Goal: Task Accomplishment & Management: Manage account settings

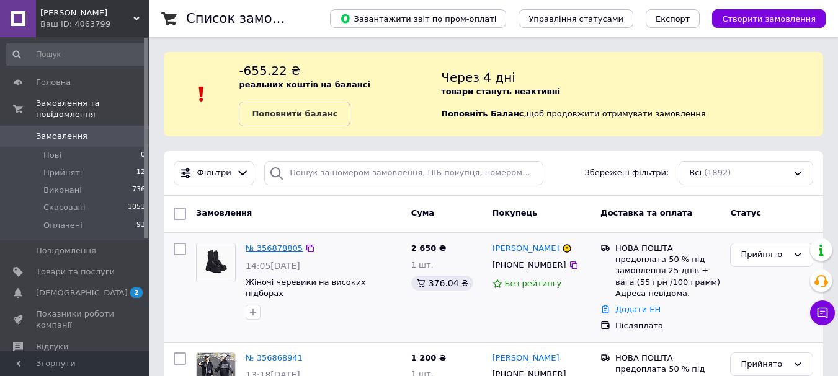
click at [278, 250] on link "№ 356878805" at bounding box center [274, 248] width 57 height 9
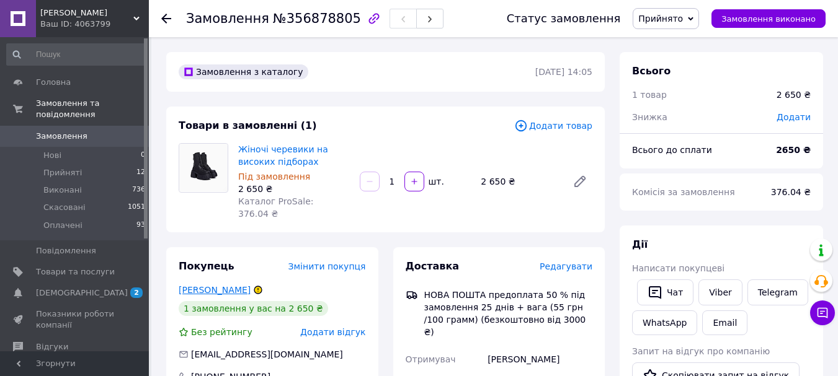
click at [198, 285] on link "[PERSON_NAME]" at bounding box center [215, 290] width 72 height 10
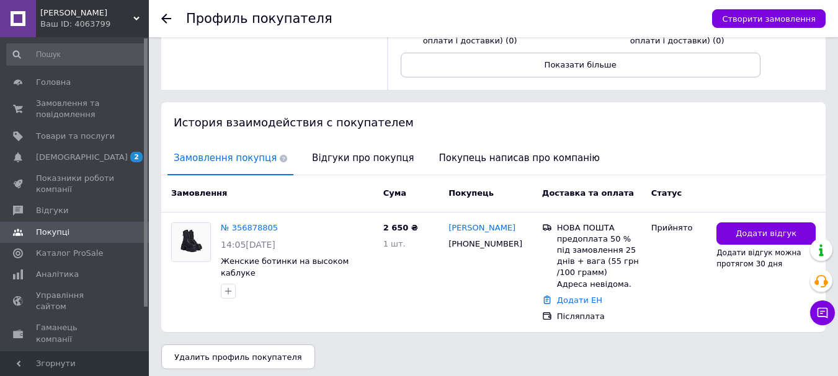
scroll to position [185, 0]
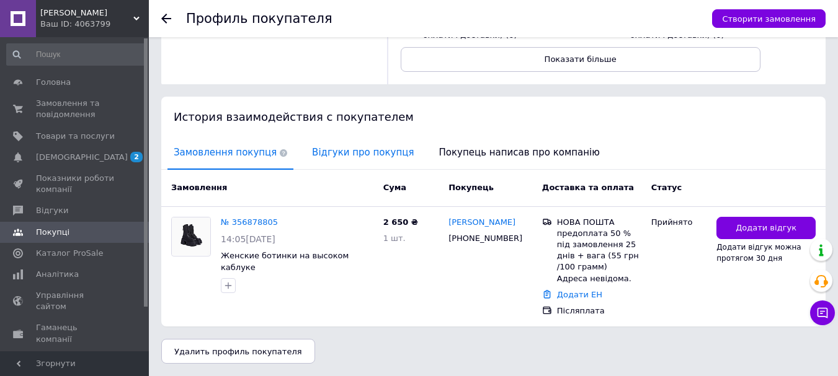
click at [351, 156] on span "Відгуки про покупця" at bounding box center [363, 153] width 114 height 32
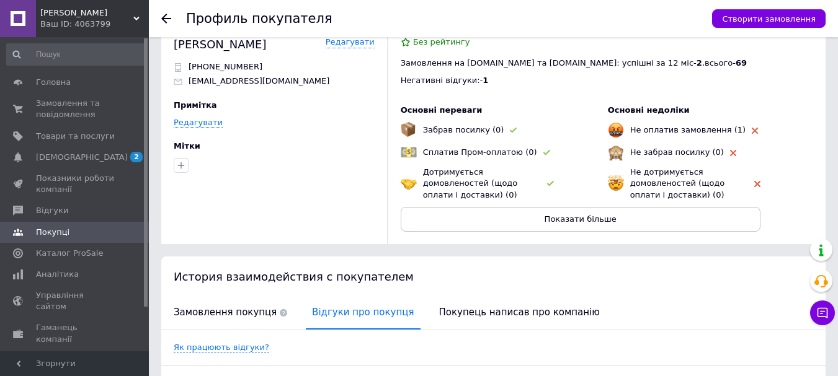
scroll to position [0, 0]
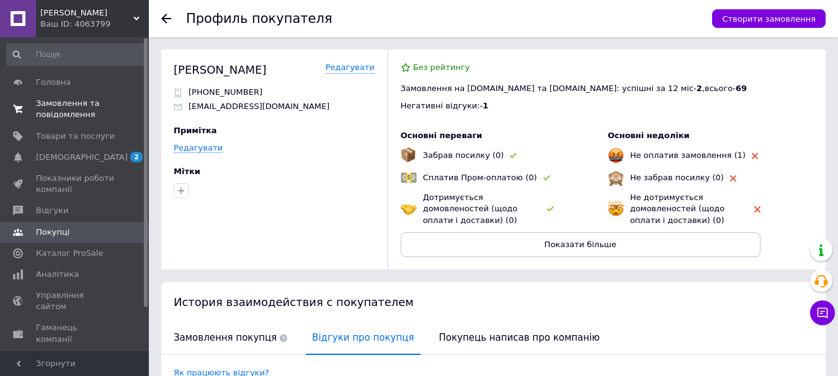
click at [65, 113] on span "Замовлення та повідомлення" at bounding box center [75, 109] width 79 height 22
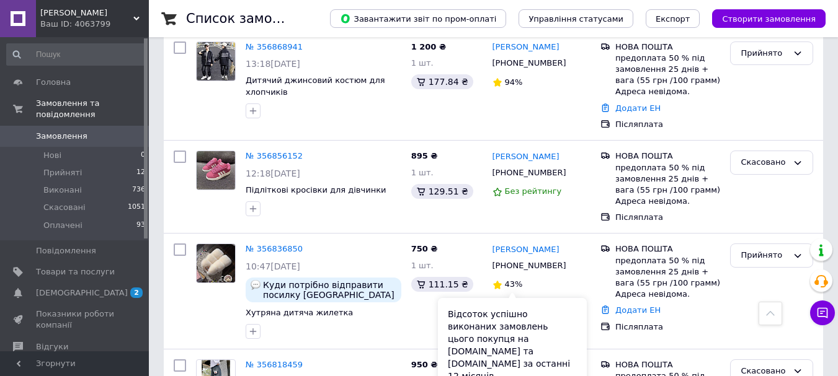
scroll to position [310, 0]
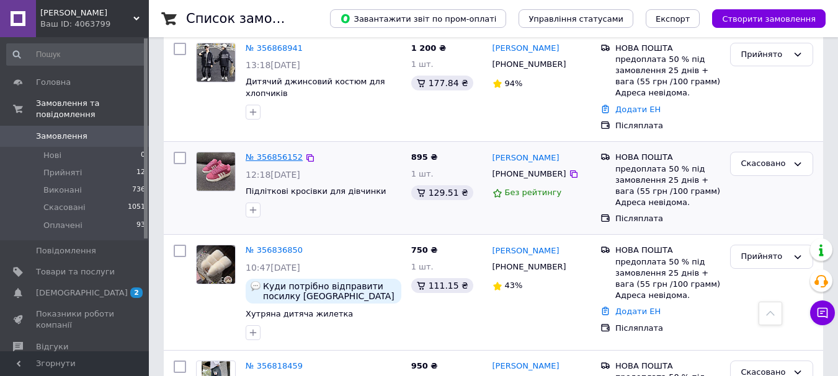
click at [278, 158] on link "№ 356856152" at bounding box center [274, 157] width 57 height 9
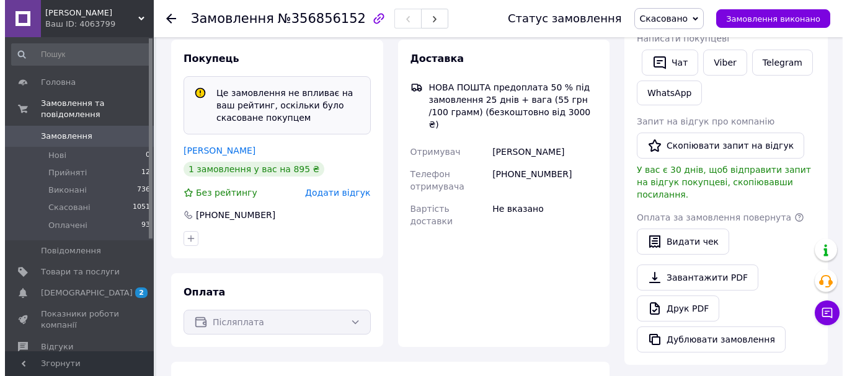
scroll to position [248, 0]
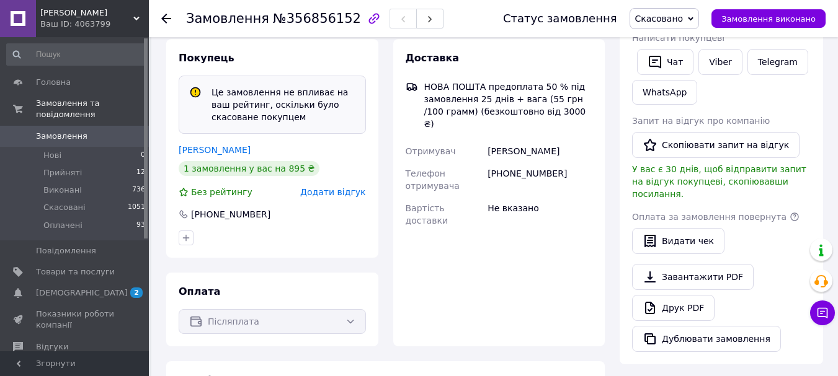
click at [337, 190] on span "Додати відгук" at bounding box center [332, 192] width 65 height 10
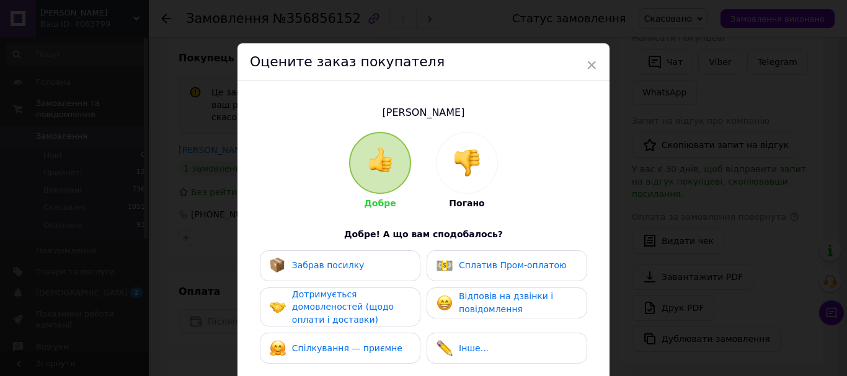
click at [479, 183] on div at bounding box center [467, 163] width 61 height 61
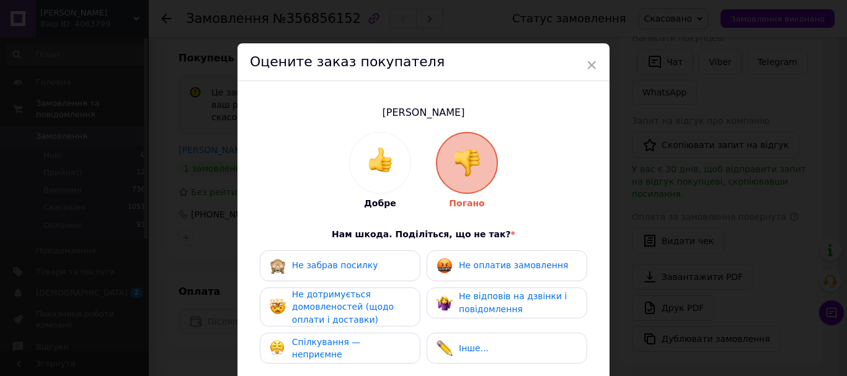
drag, startPoint x: 349, startPoint y: 307, endPoint x: 499, endPoint y: 299, distance: 150.2
click at [350, 307] on span "Не дотримується домовленостей (щодо оплати і доставки)" at bounding box center [343, 307] width 102 height 35
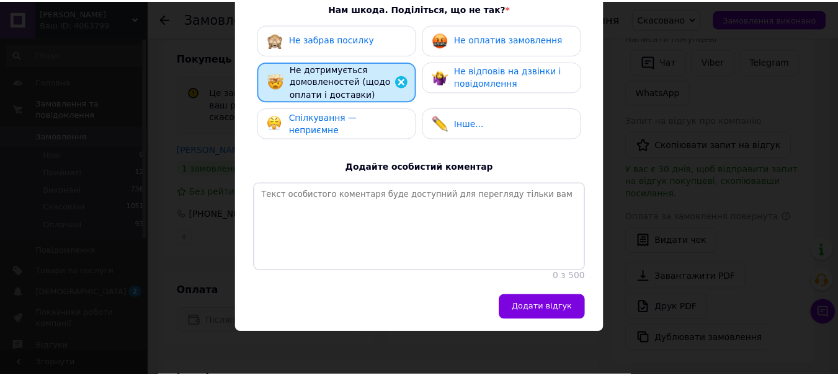
scroll to position [234, 0]
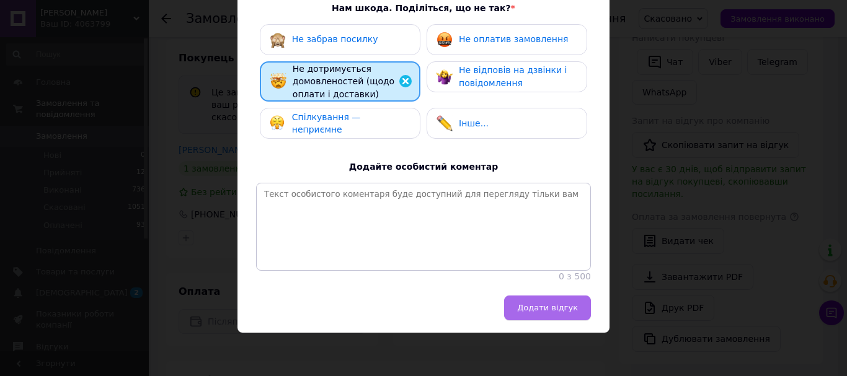
click at [560, 314] on button "Додати відгук" at bounding box center [547, 308] width 87 height 25
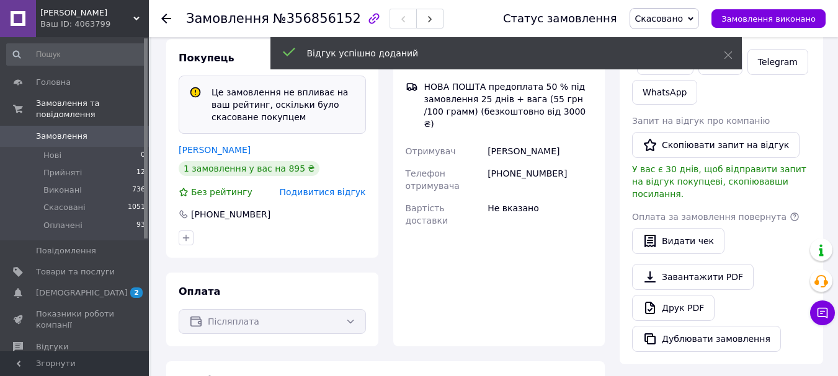
click at [61, 147] on li "Нові 0" at bounding box center [76, 155] width 153 height 17
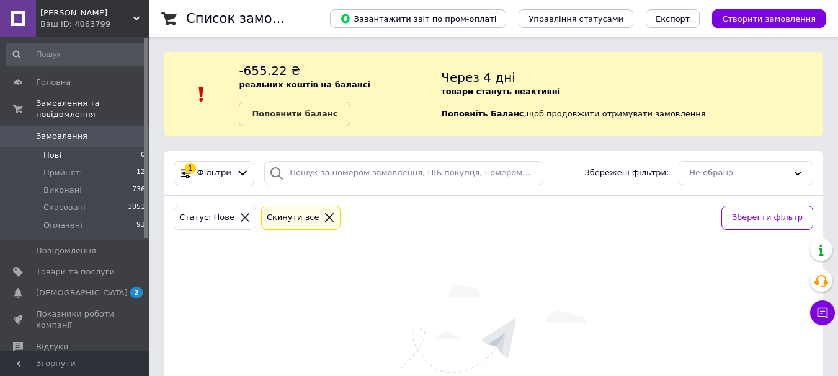
click at [324, 219] on icon at bounding box center [329, 217] width 11 height 11
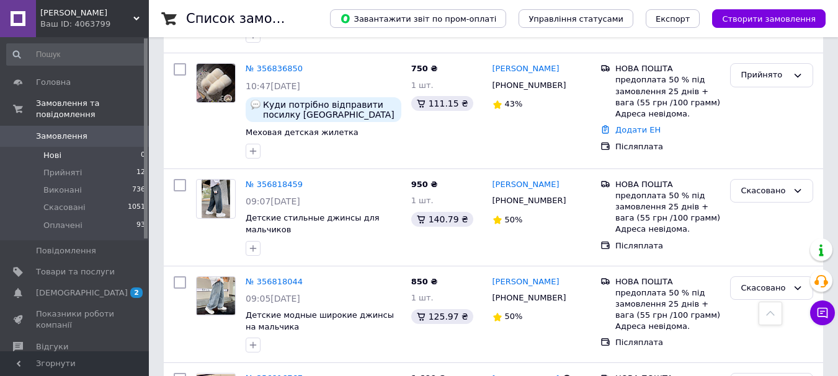
scroll to position [744, 0]
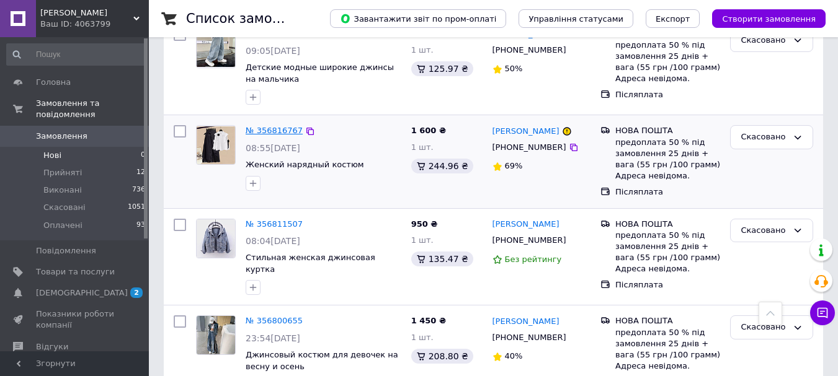
click at [275, 126] on link "№ 356816767" at bounding box center [274, 130] width 57 height 9
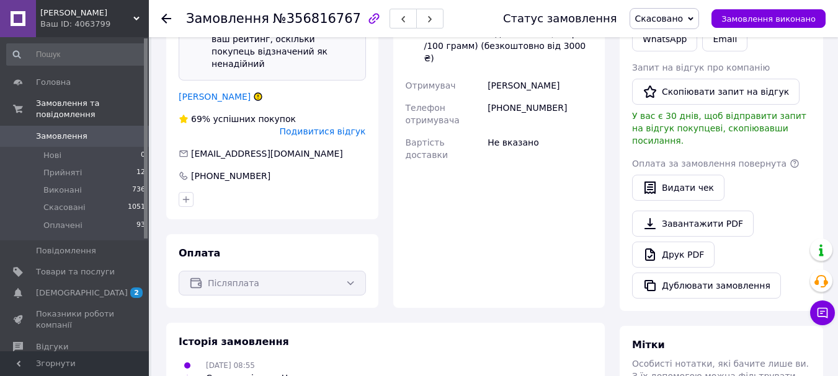
scroll to position [278, 0]
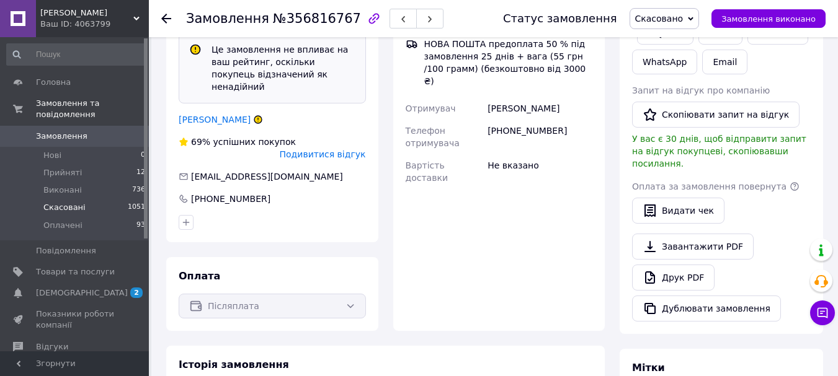
click at [59, 202] on span "Скасовані" at bounding box center [64, 207] width 42 height 11
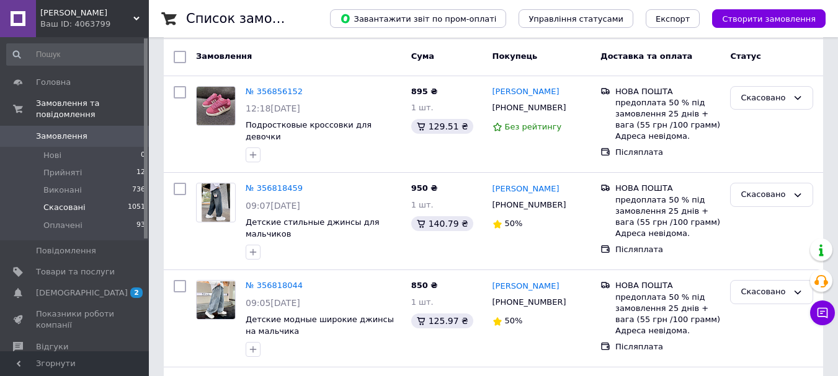
scroll to position [248, 0]
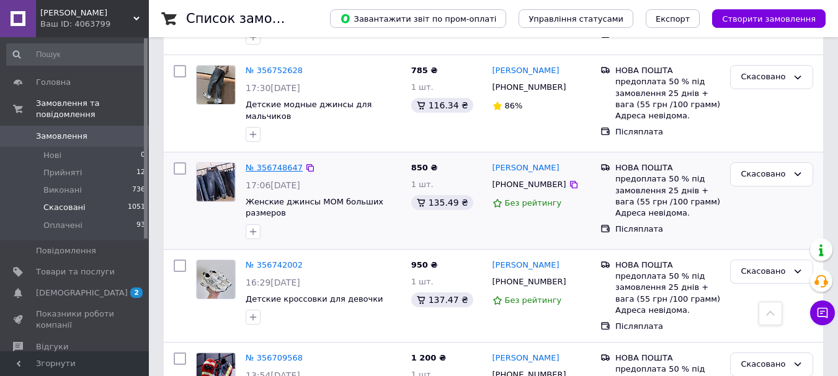
click at [277, 163] on link "№ 356748647" at bounding box center [274, 167] width 57 height 9
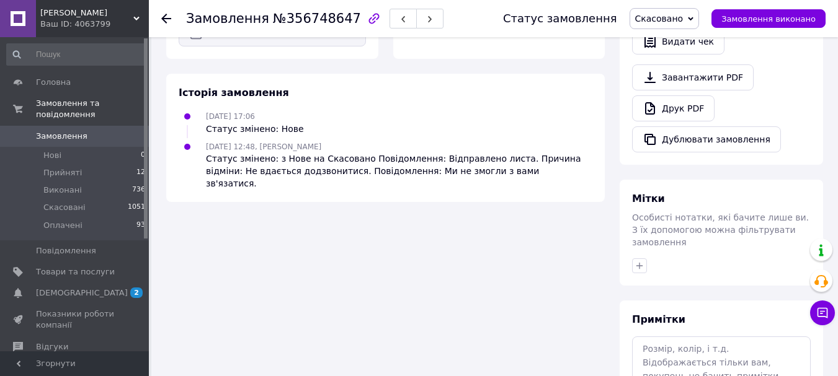
scroll to position [251, 0]
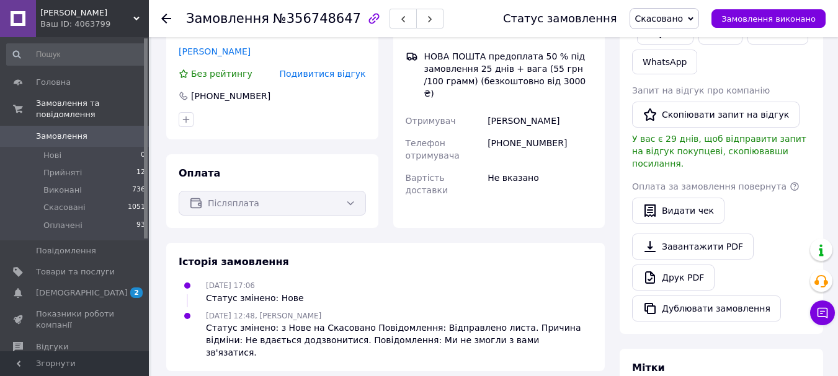
click at [340, 79] on div "Подивитися відгук" at bounding box center [323, 74] width 86 height 12
click at [340, 75] on span "Подивитися відгук" at bounding box center [323, 74] width 86 height 10
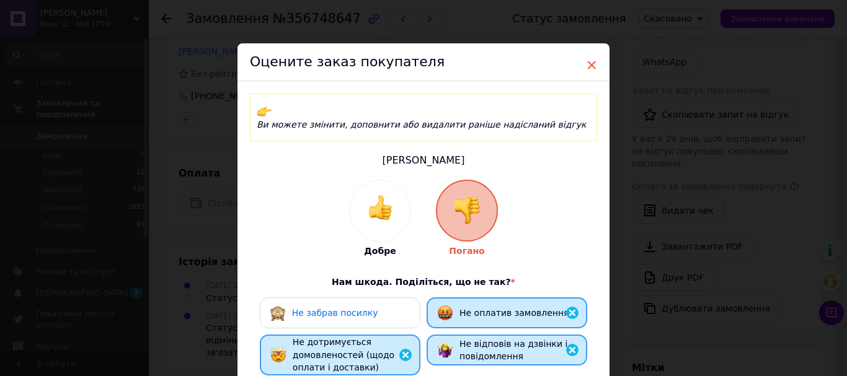
click at [593, 65] on span "×" at bounding box center [591, 65] width 11 height 21
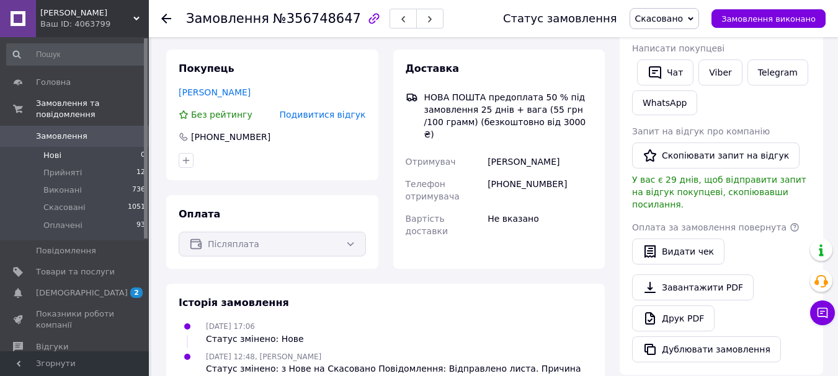
scroll to position [189, 0]
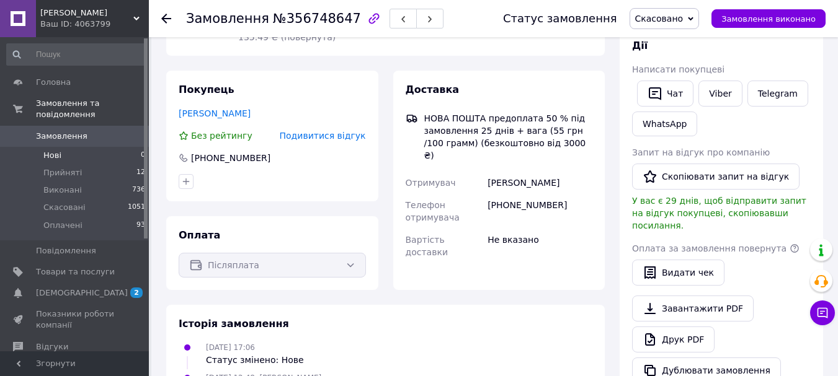
click at [58, 150] on span "Нові" at bounding box center [52, 155] width 18 height 11
